Goal: Transaction & Acquisition: Obtain resource

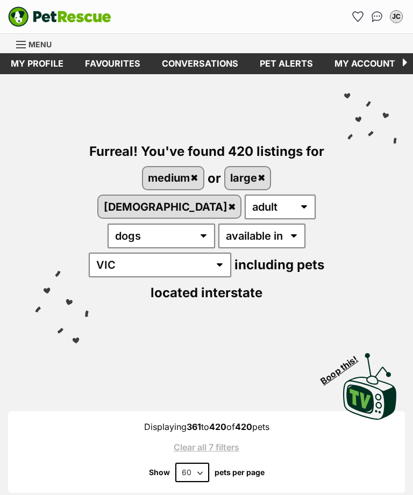
click at [360, 12] on icon "Favourites" at bounding box center [358, 17] width 10 height 10
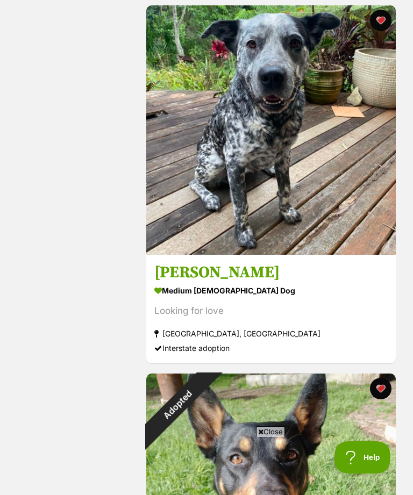
click at [332, 277] on h3 "Milo" at bounding box center [270, 272] width 233 height 20
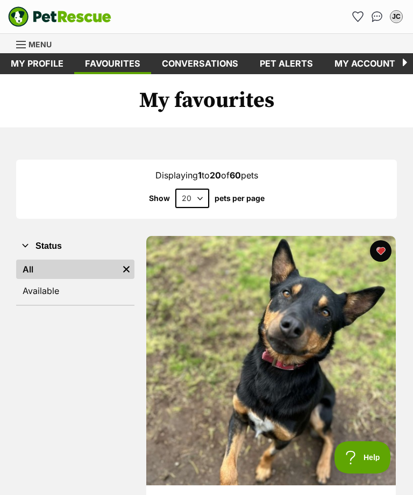
click at [36, 64] on link "My profile" at bounding box center [37, 63] width 74 height 21
click at [13, 37] on div "Dogs Find a dog on PetRescue View all dogs Browse all of the doggos looking for…" at bounding box center [206, 43] width 413 height 19
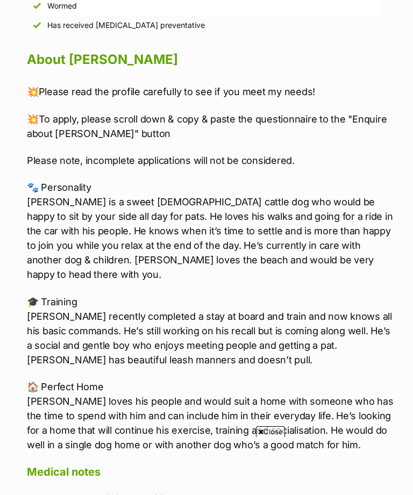
scroll to position [1222, 0]
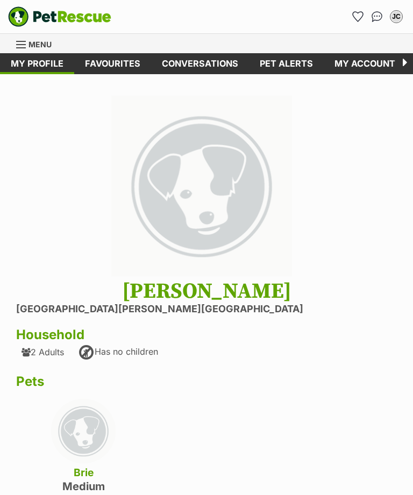
click at [21, 43] on div "Menu" at bounding box center [21, 44] width 11 height 9
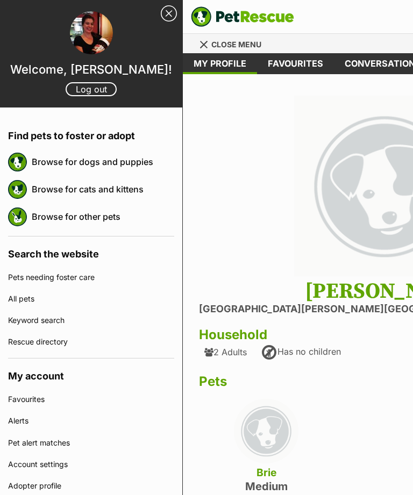
click at [41, 159] on link "Browse for dogs and puppies" at bounding box center [103, 162] width 142 height 23
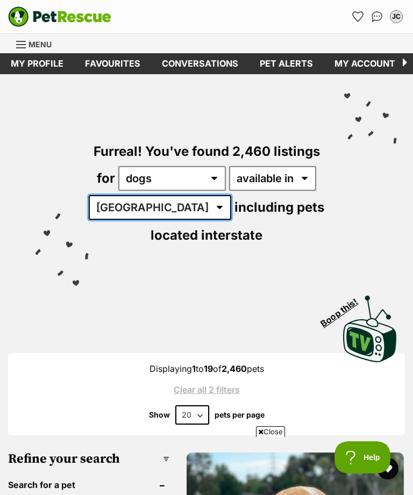
click at [151, 195] on select "Australia ACT NSW NT QLD SA TAS VIC WA" at bounding box center [160, 207] width 142 height 25
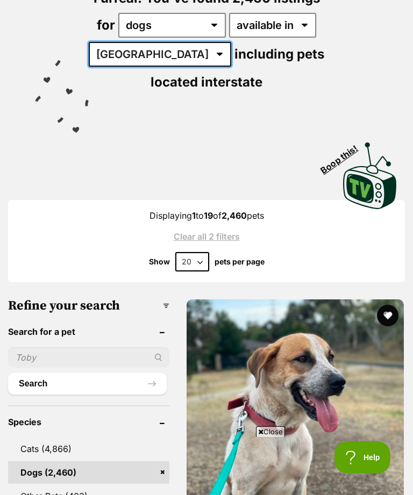
select select "VIC"
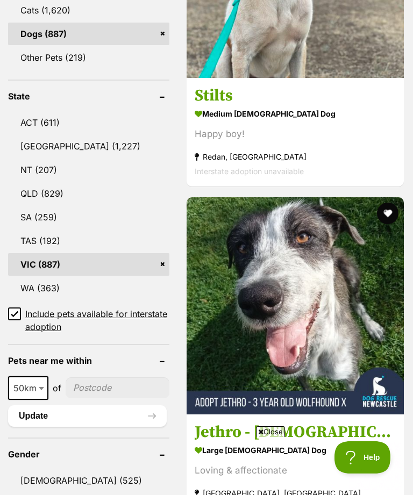
click at [21, 469] on link "[DEMOGRAPHIC_DATA] (525)" at bounding box center [88, 480] width 161 height 23
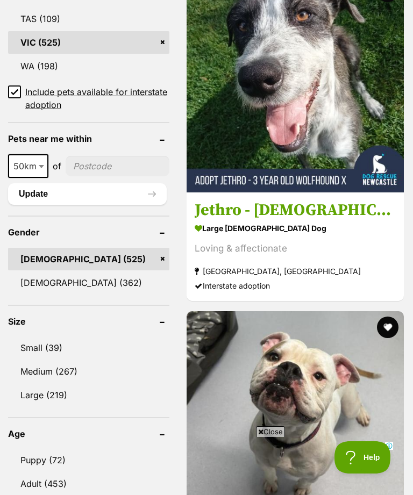
click at [112, 360] on link "Medium (267)" at bounding box center [88, 371] width 161 height 23
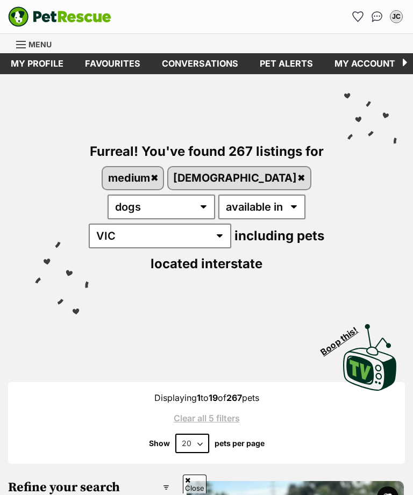
scroll to position [63, 0]
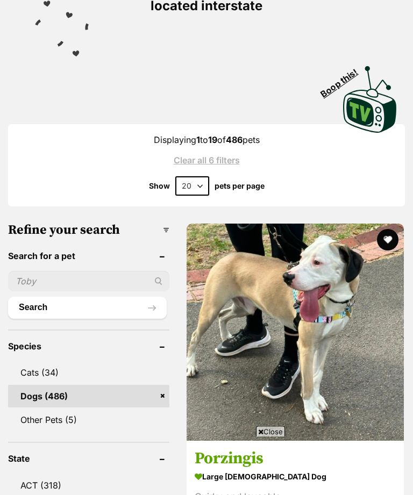
scroll to position [287, 0]
click at [195, 176] on select "20 40 60" at bounding box center [192, 185] width 34 height 19
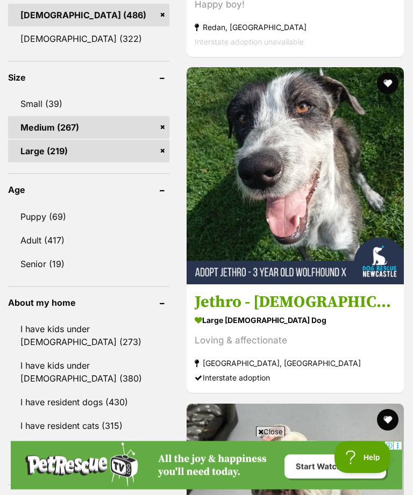
scroll to position [1115, 0]
click at [26, 229] on link "Adult (417)" at bounding box center [88, 240] width 161 height 23
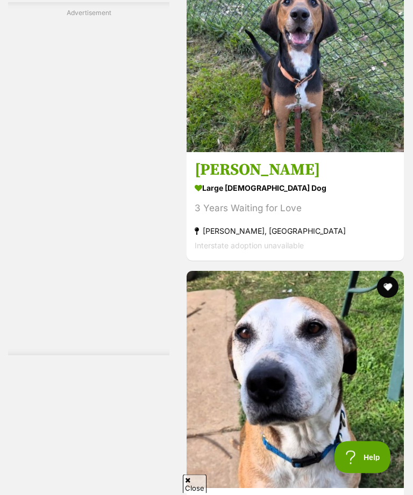
scroll to position [4436, 0]
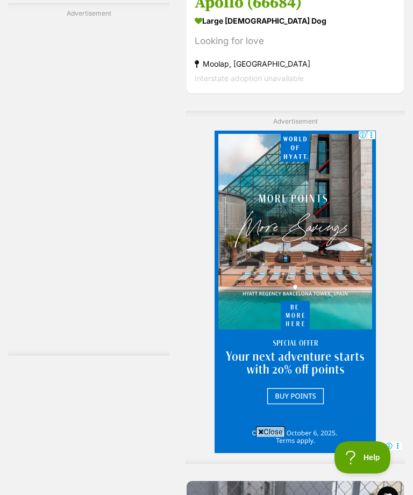
scroll to position [16358, 0]
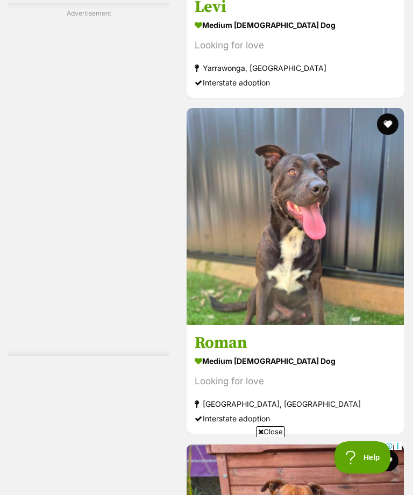
scroll to position [18208, 0]
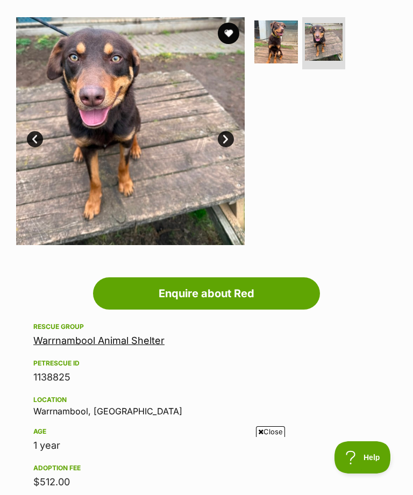
scroll to position [160, 0]
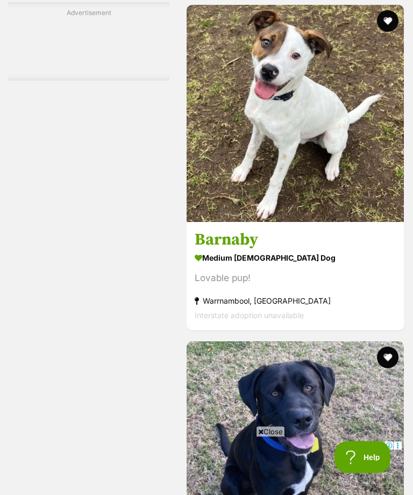
scroll to position [8080, 0]
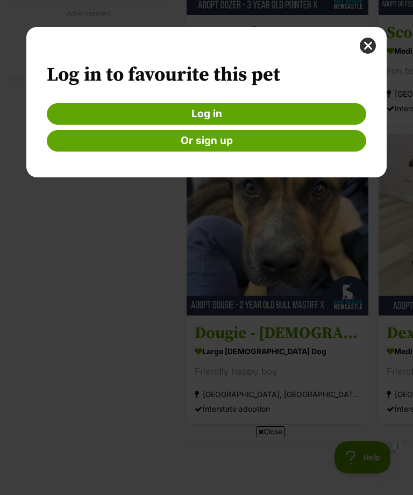
scroll to position [0, 0]
click at [303, 116] on link "Log in" at bounding box center [206, 114] width 319 height 22
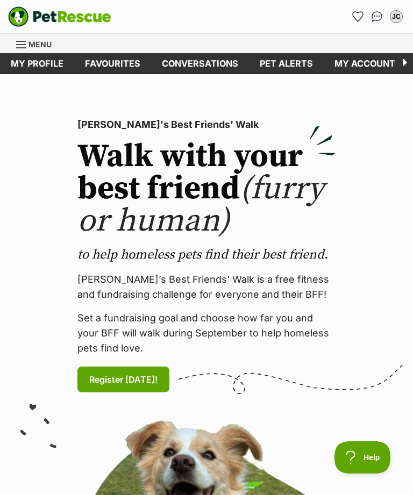
click at [357, 21] on icon "Favourites" at bounding box center [358, 17] width 10 height 10
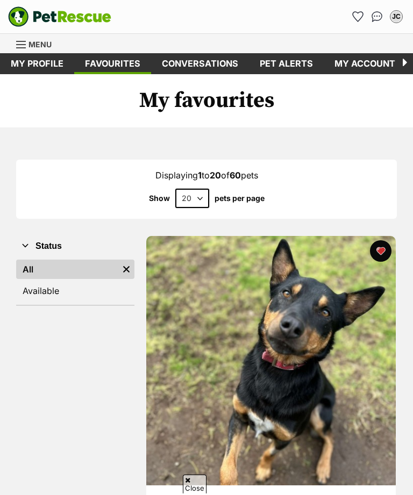
click at [343, 298] on img at bounding box center [271, 361] width 250 height 250
click at [40, 45] on span "Menu" at bounding box center [39, 44] width 23 height 9
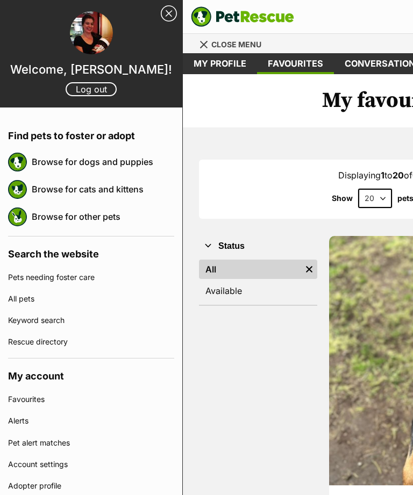
click at [149, 160] on link "Browse for dogs and puppies" at bounding box center [103, 162] width 142 height 23
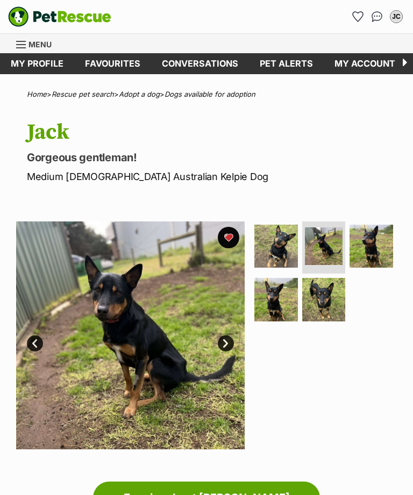
click at [385, 247] on img at bounding box center [372, 247] width 44 height 44
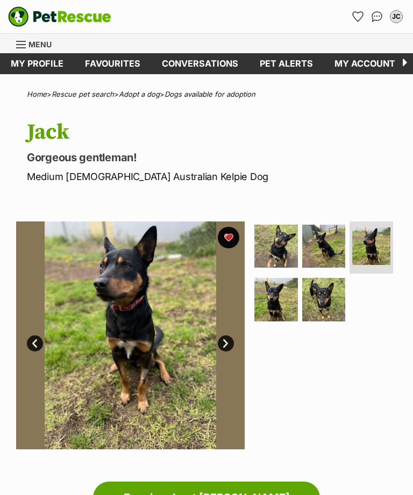
click at [284, 305] on img at bounding box center [276, 300] width 44 height 44
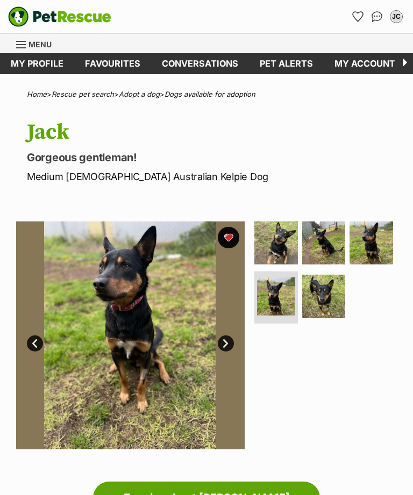
click at [279, 299] on img at bounding box center [276, 296] width 38 height 38
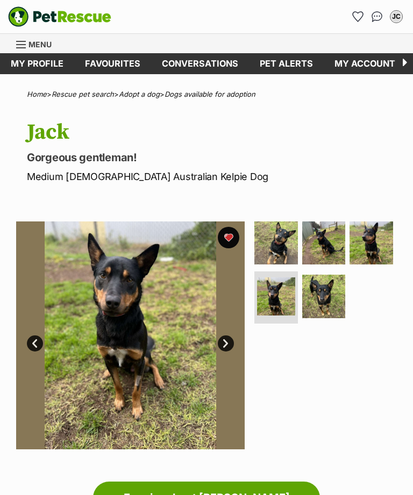
click at [329, 297] on img at bounding box center [324, 297] width 44 height 44
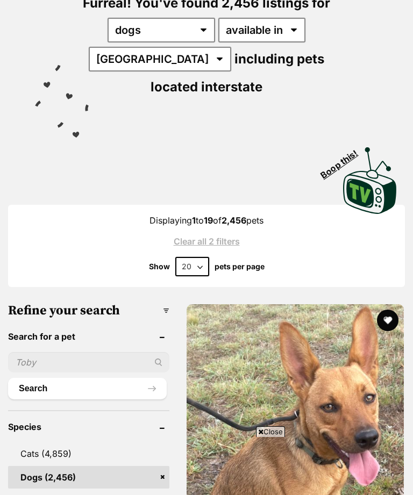
scroll to position [27, 0]
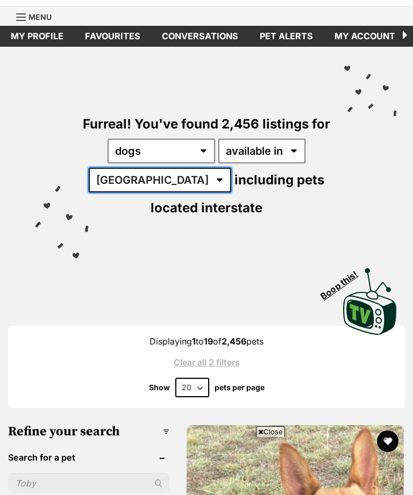
click at [151, 173] on select "[GEOGRAPHIC_DATA] [GEOGRAPHIC_DATA] [GEOGRAPHIC_DATA] [GEOGRAPHIC_DATA] [GEOGRA…" at bounding box center [160, 180] width 142 height 25
select select "VIC"
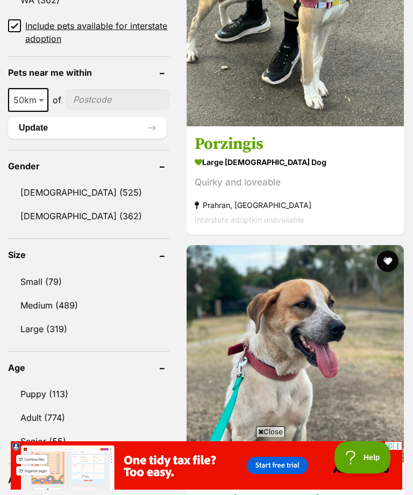
click at [34, 300] on link "Medium (489)" at bounding box center [88, 305] width 161 height 23
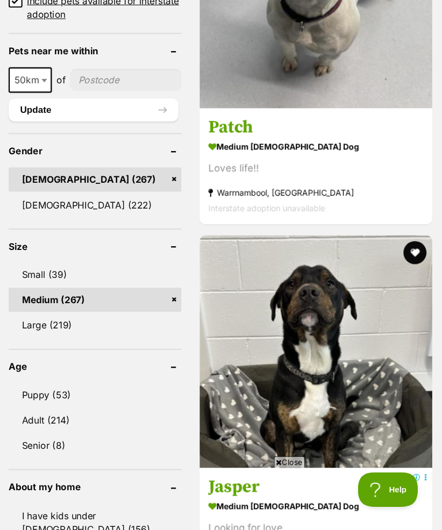
scroll to position [935, 0]
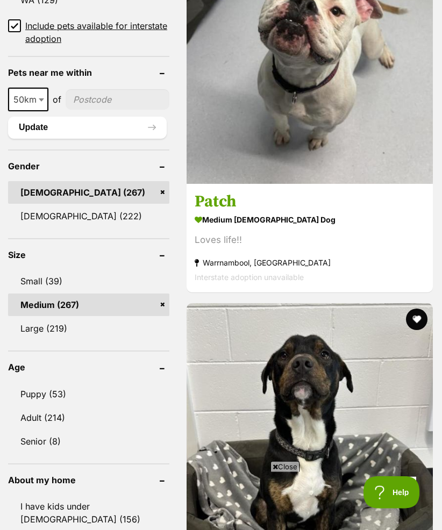
click at [31, 317] on link "Large (219)" at bounding box center [88, 328] width 161 height 23
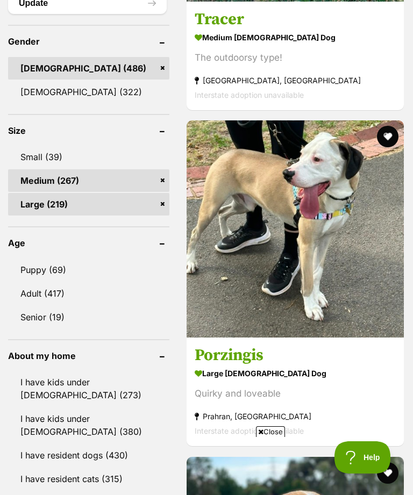
click at [25, 282] on link "Adult (417)" at bounding box center [88, 293] width 161 height 23
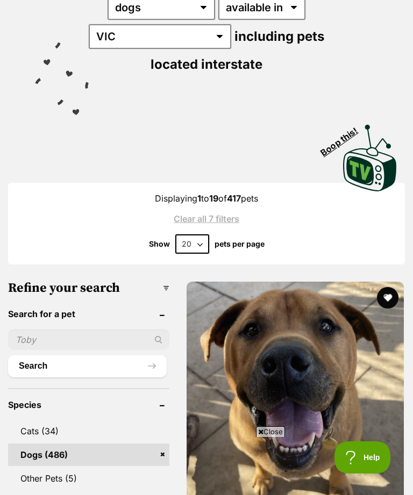
click at [202, 234] on select "20 40 60" at bounding box center [192, 243] width 34 height 19
select select "60"
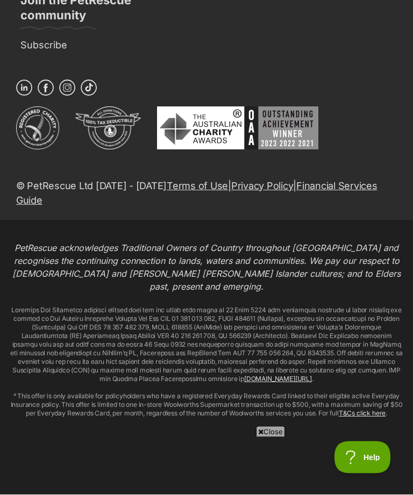
scroll to position [24441, 0]
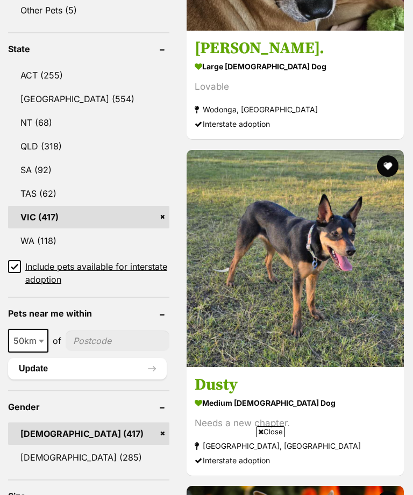
scroll to position [1159, 0]
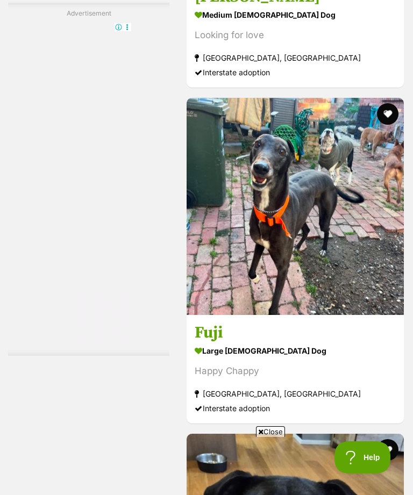
scroll to position [17669, 0]
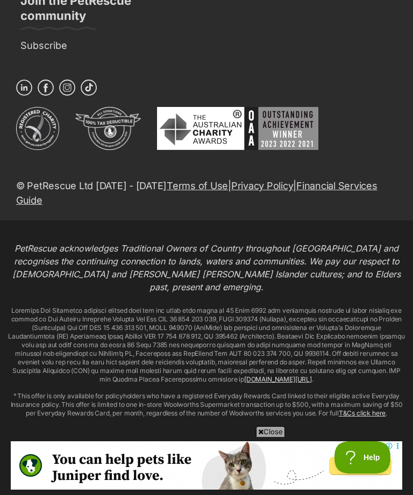
scroll to position [24434, 0]
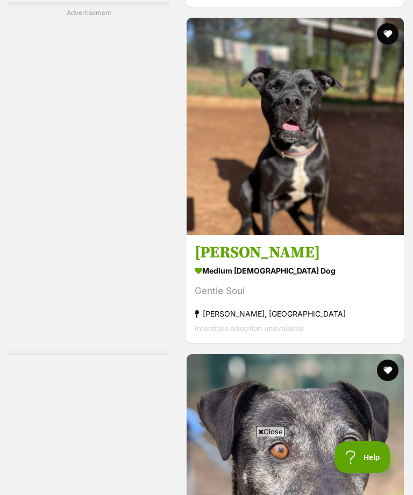
scroll to position [14435, 0]
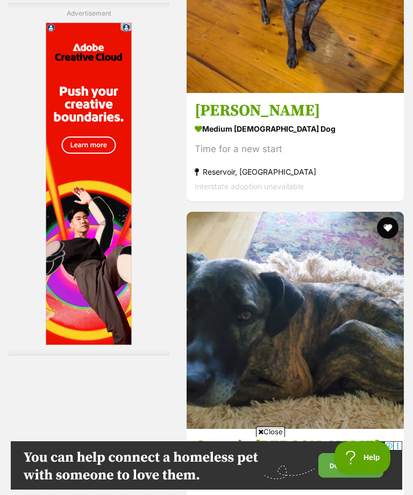
scroll to position [4323, 0]
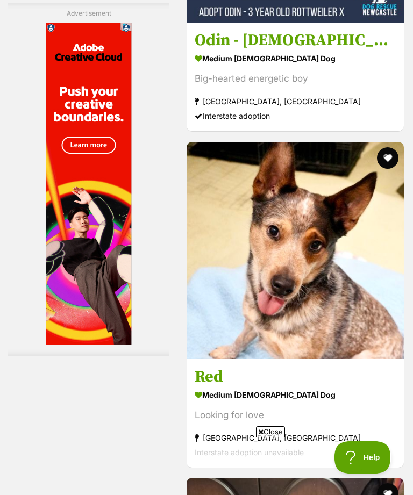
scroll to position [0, 0]
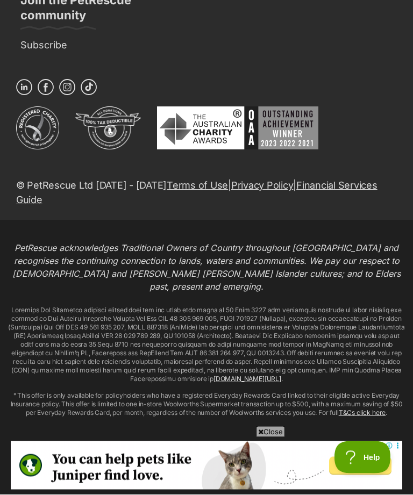
scroll to position [24435, 0]
